Goal: Task Accomplishment & Management: Manage account settings

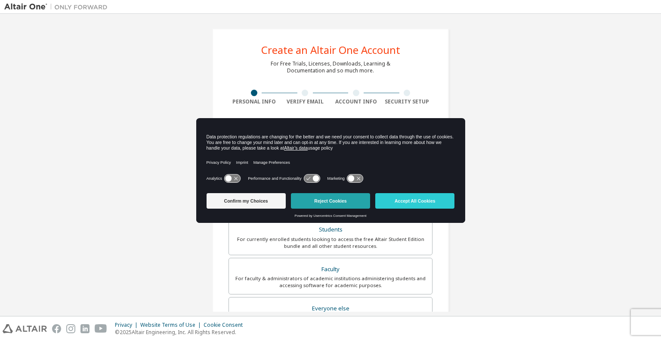
click at [324, 202] on button "Reject Cookies" at bounding box center [330, 201] width 79 height 16
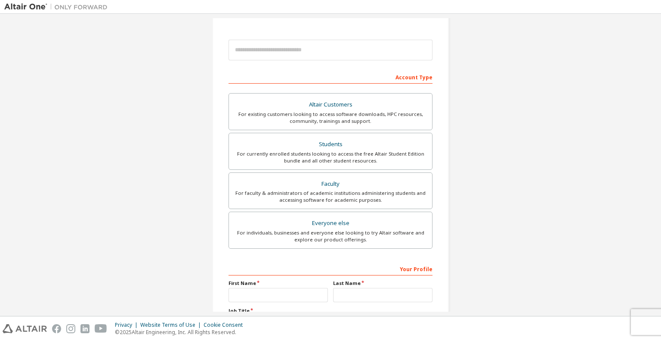
scroll to position [86, 0]
click at [329, 161] on div "For currently enrolled students looking to access the free Altair Student Editi…" at bounding box center [330, 156] width 193 height 14
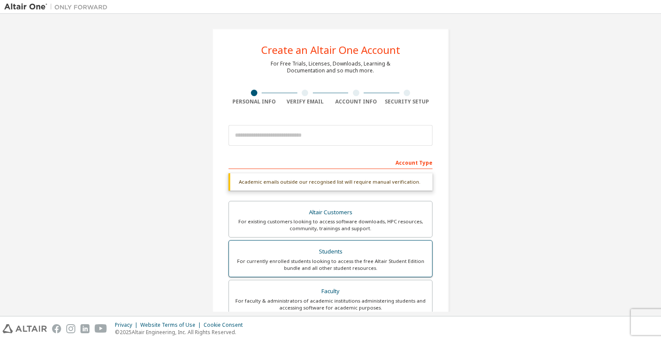
scroll to position [0, 0]
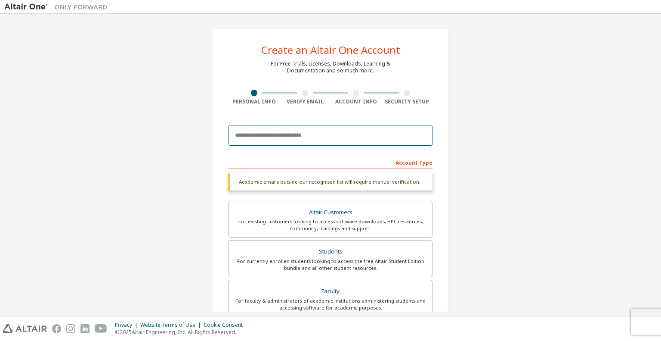
click at [303, 136] on input "email" at bounding box center [331, 135] width 204 height 21
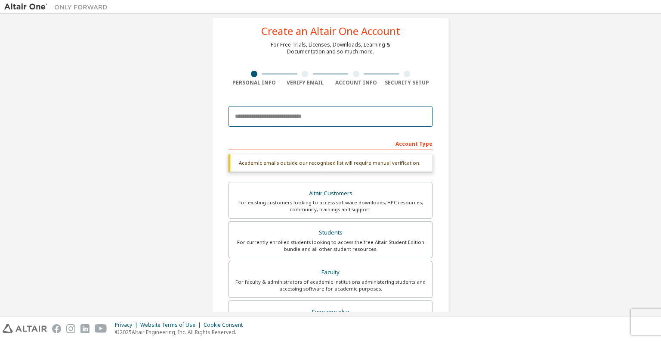
scroll to position [22, 0]
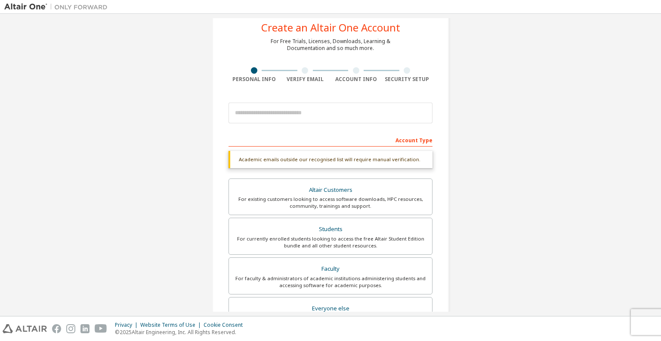
click at [305, 136] on div "Account Type" at bounding box center [331, 140] width 204 height 14
click at [401, 138] on div "Account Type" at bounding box center [331, 140] width 204 height 14
click at [294, 235] on div "For currently enrolled students looking to access the free Altair Student Editi…" at bounding box center [330, 242] width 193 height 14
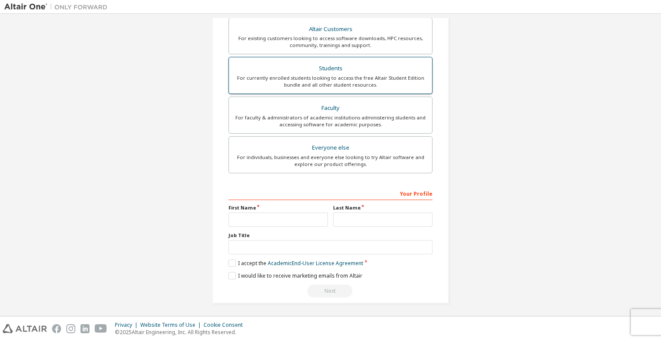
scroll to position [183, 0]
click at [231, 263] on label "I accept the Academic End-User License Agreement" at bounding box center [296, 263] width 135 height 7
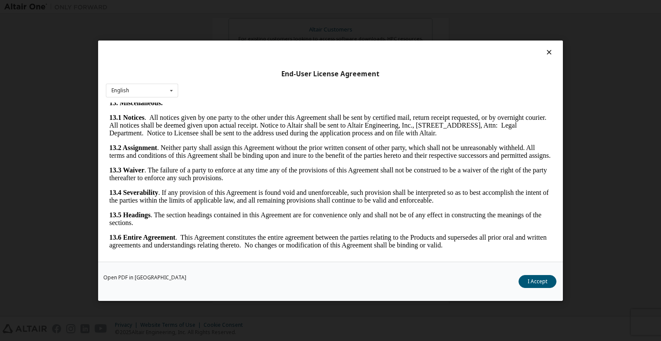
scroll to position [4, 0]
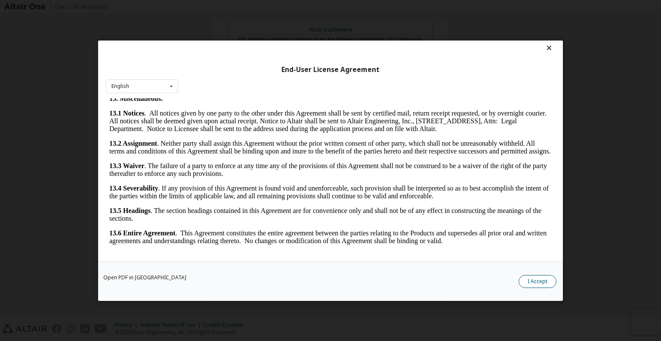
click at [536, 278] on button "I Accept" at bounding box center [538, 280] width 38 height 13
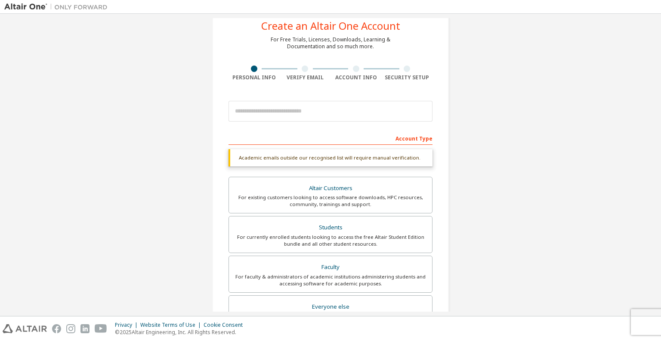
scroll to position [0, 0]
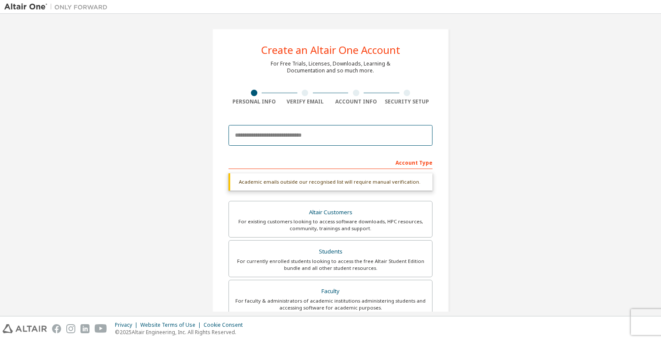
click at [281, 128] on input "email" at bounding box center [331, 135] width 204 height 21
paste input "**********"
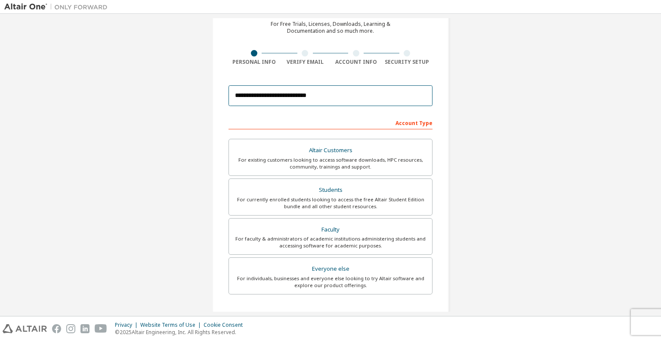
scroll to position [161, 0]
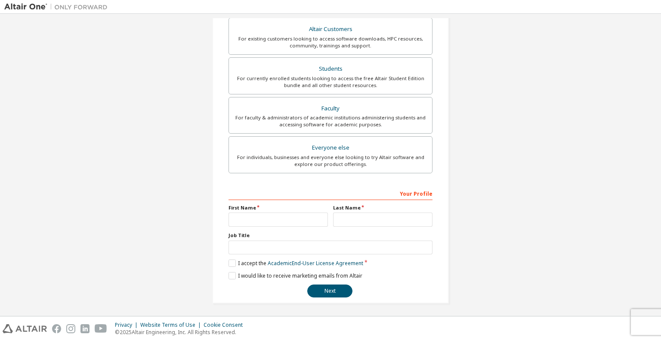
type input "**********"
click at [294, 215] on input "text" at bounding box center [278, 219] width 99 height 14
type input "*******"
type input "*****"
click at [341, 284] on button "Next" at bounding box center [329, 290] width 45 height 13
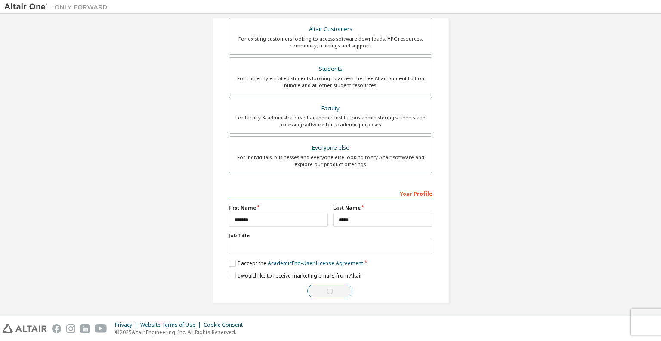
scroll to position [0, 0]
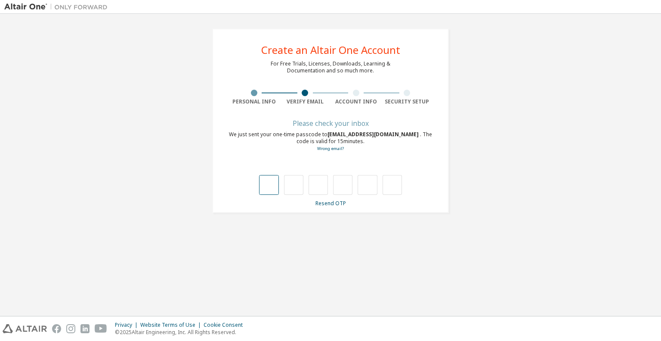
type input "*"
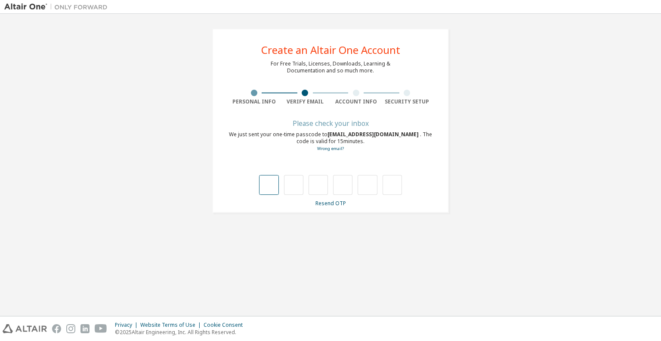
type input "*"
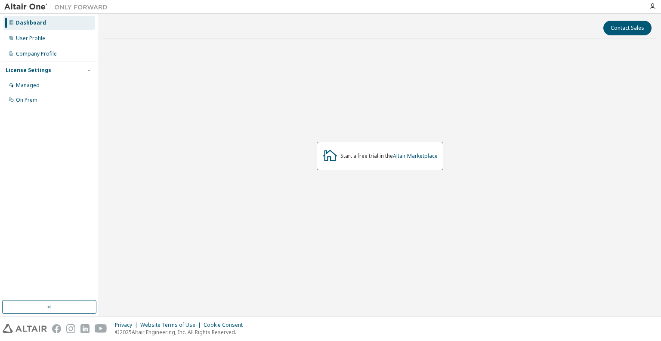
click at [337, 161] on icon at bounding box center [331, 155] width 16 height 16
click at [332, 158] on icon at bounding box center [331, 155] width 16 height 16
click at [36, 32] on div "User Profile" at bounding box center [49, 38] width 92 height 14
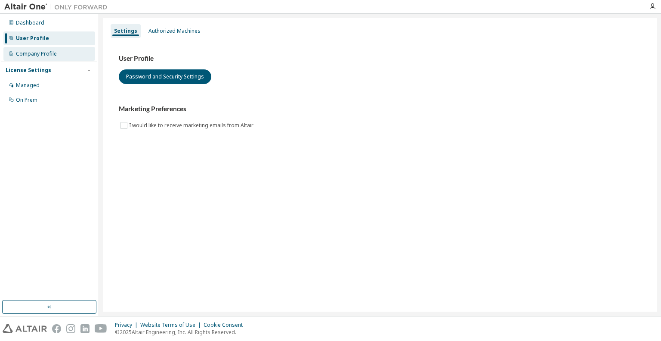
click at [34, 48] on div "Company Profile" at bounding box center [49, 54] width 92 height 14
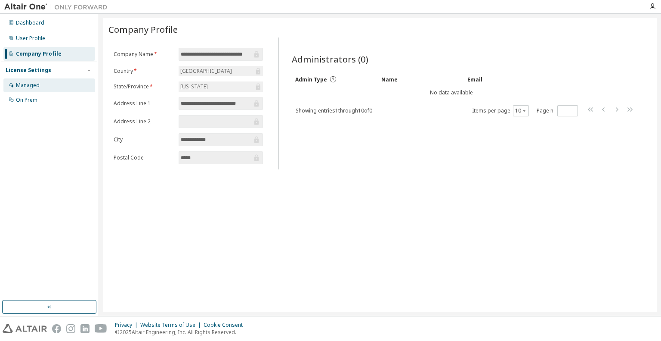
click at [24, 83] on div "Managed" at bounding box center [28, 85] width 24 height 7
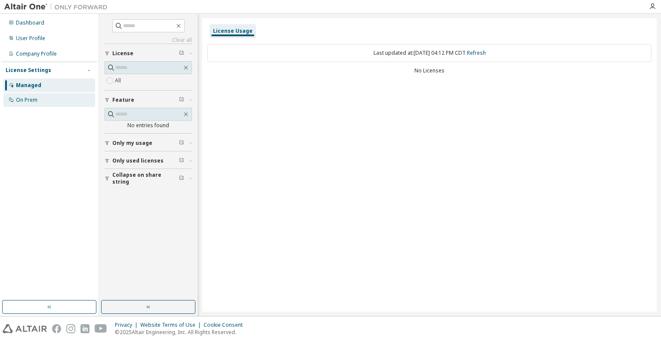
click at [26, 94] on div "On Prem" at bounding box center [49, 100] width 92 height 14
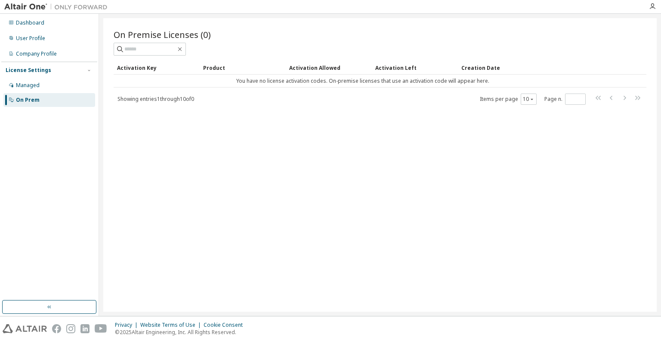
click at [15, 8] on img at bounding box center [58, 7] width 108 height 9
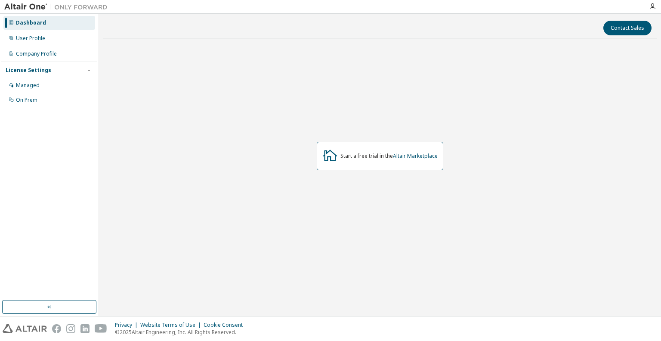
click at [404, 230] on div "Start a free trial in the Altair Marketplace" at bounding box center [380, 155] width 554 height 221
click at [425, 156] on link "Altair Marketplace" at bounding box center [415, 155] width 45 height 7
click at [351, 155] on div "Start a free trial in the Altair Marketplace" at bounding box center [389, 155] width 97 height 7
click at [394, 156] on link "Altair Marketplace" at bounding box center [415, 155] width 45 height 7
